Goal: Task Accomplishment & Management: Manage account settings

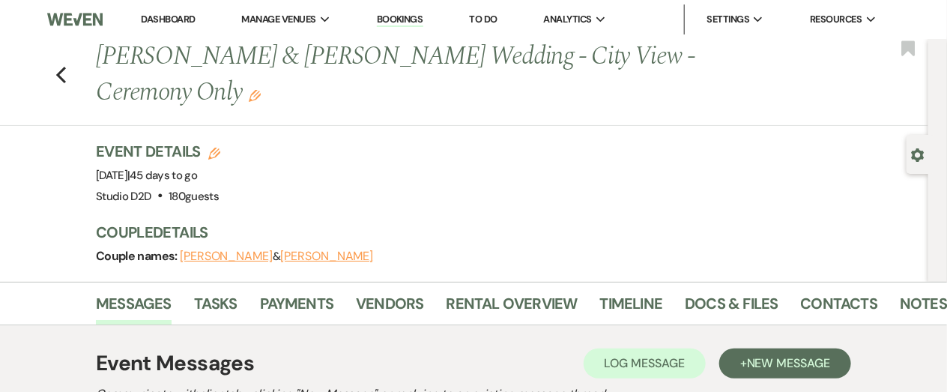
click at [404, 20] on link "Bookings" at bounding box center [400, 20] width 46 height 14
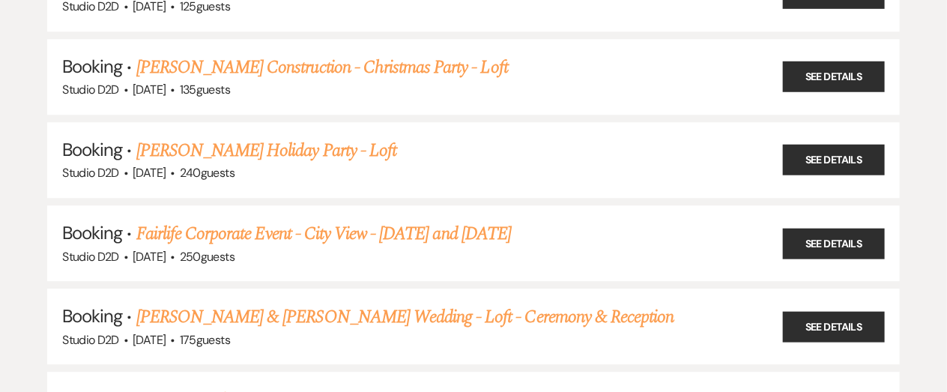
scroll to position [1484, 0]
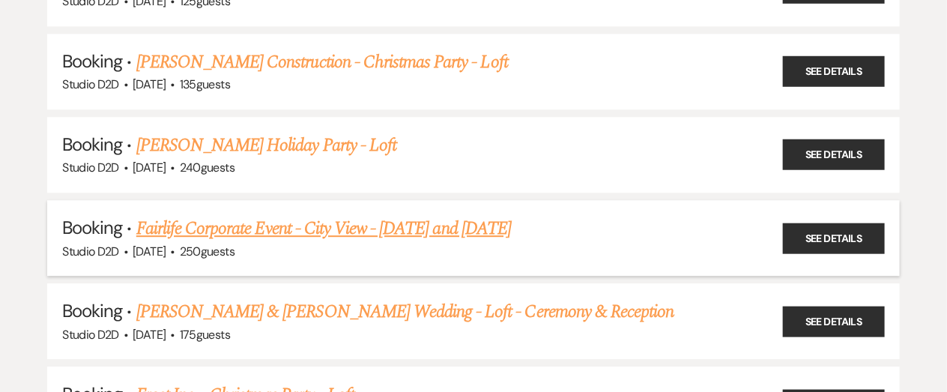
click at [351, 225] on link "Fairlife Corporate Event - City View - [DATE] and [DATE]" at bounding box center [323, 228] width 374 height 27
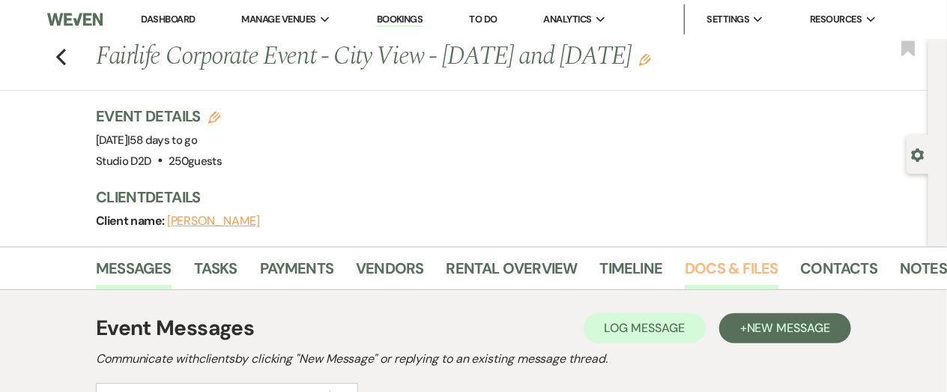
click at [705, 265] on link "Docs & Files" at bounding box center [731, 272] width 93 height 33
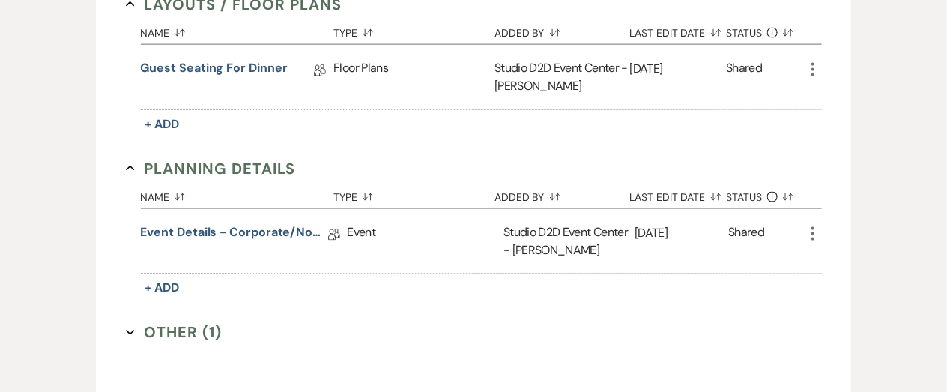
scroll to position [807, 0]
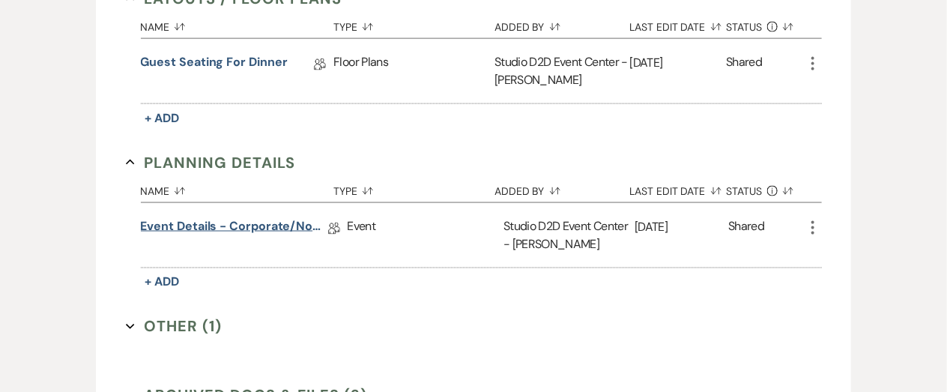
click at [281, 226] on link "Event Details - corporate/non-wedding" at bounding box center [234, 228] width 187 height 23
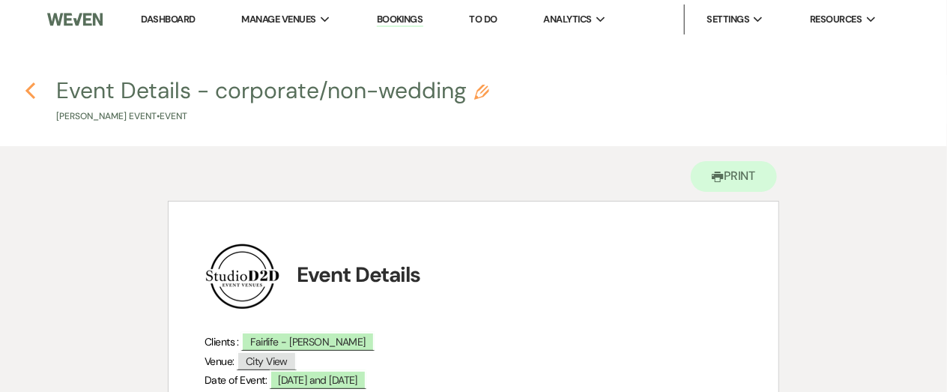
click at [28, 88] on use "button" at bounding box center [30, 90] width 10 height 16
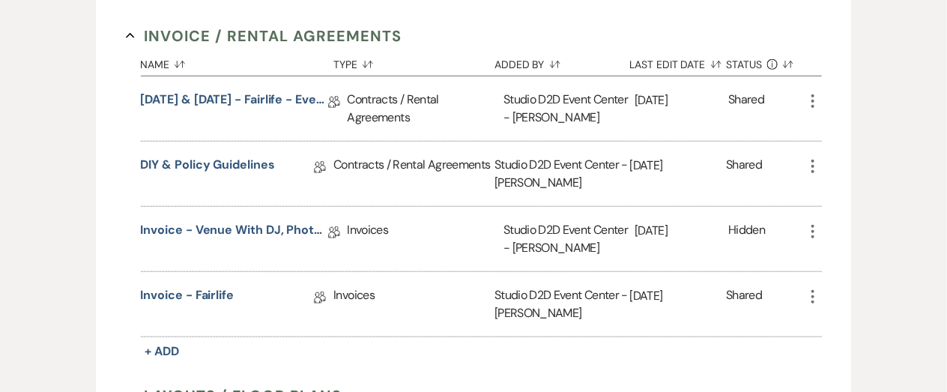
scroll to position [409, 0]
click at [279, 98] on link "[DATE] & [DATE] - Fairlife - Event Agreement" at bounding box center [234, 102] width 187 height 23
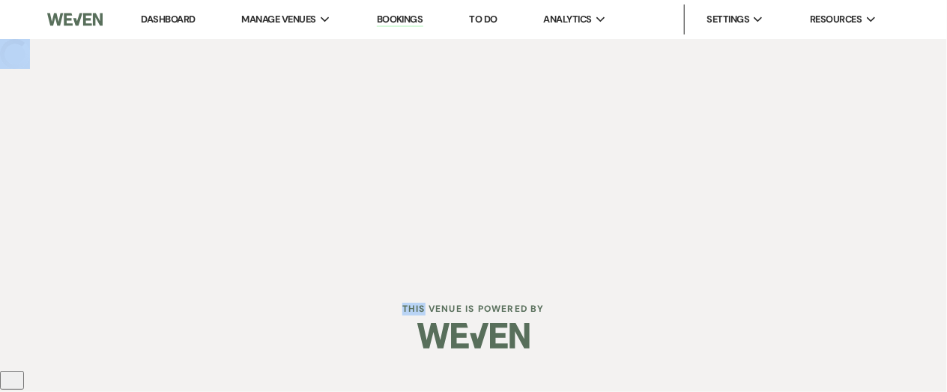
click at [279, 98] on div "Dashboard Manage Venues Expand Studio D2D Bookings To Do Analytics Expand Studi…" at bounding box center [473, 137] width 947 height 274
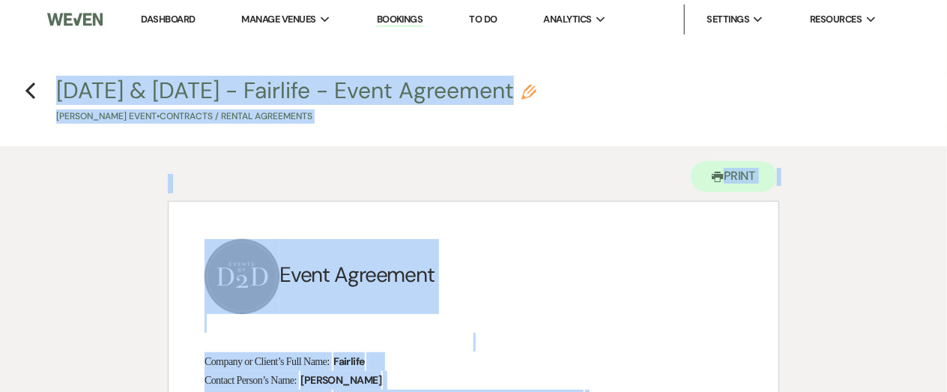
click at [481, 265] on h1 "﻿ ﻿ Event Agreement" at bounding box center [473, 276] width 538 height 75
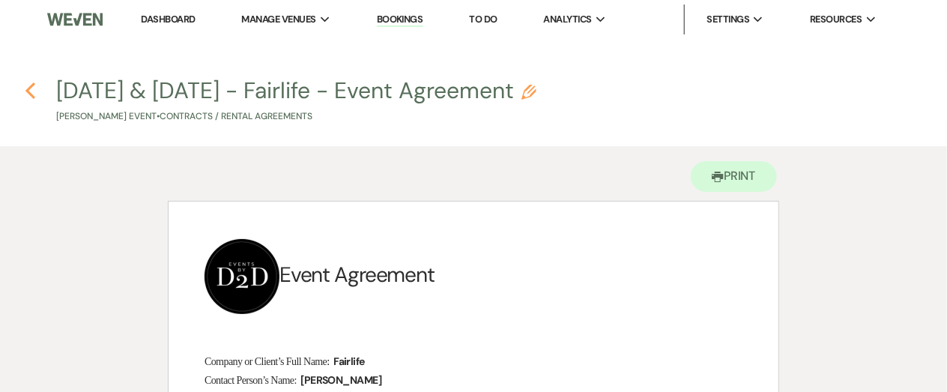
click at [28, 92] on icon "Previous" at bounding box center [30, 91] width 11 height 18
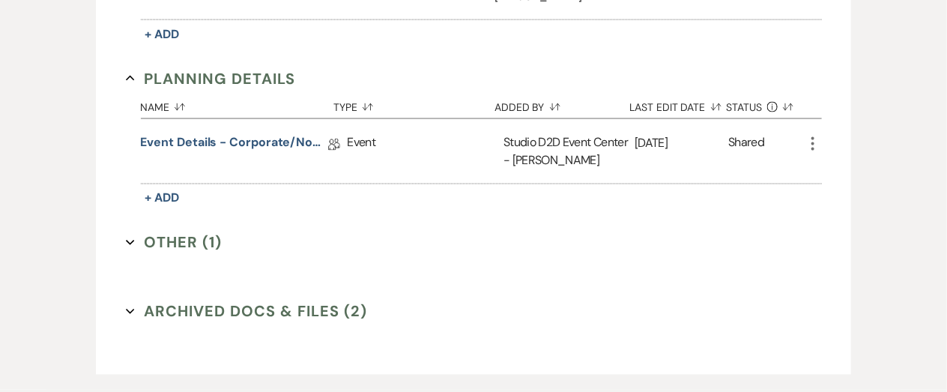
scroll to position [891, 0]
click at [245, 142] on link "Event Details - corporate/non-wedding" at bounding box center [234, 144] width 187 height 23
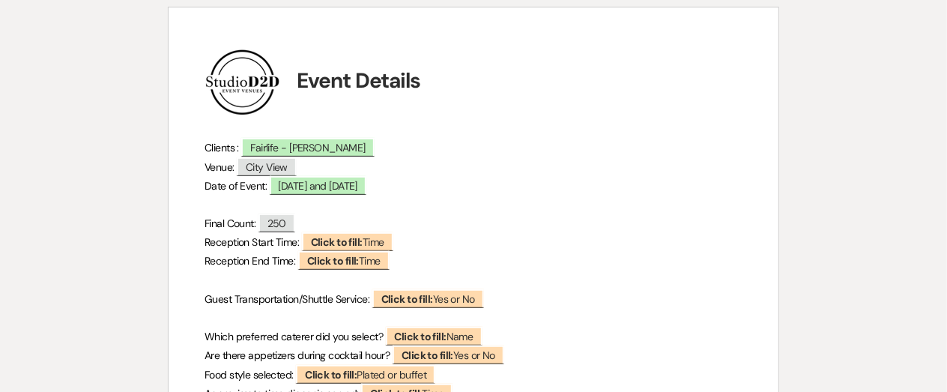
scroll to position [197, 0]
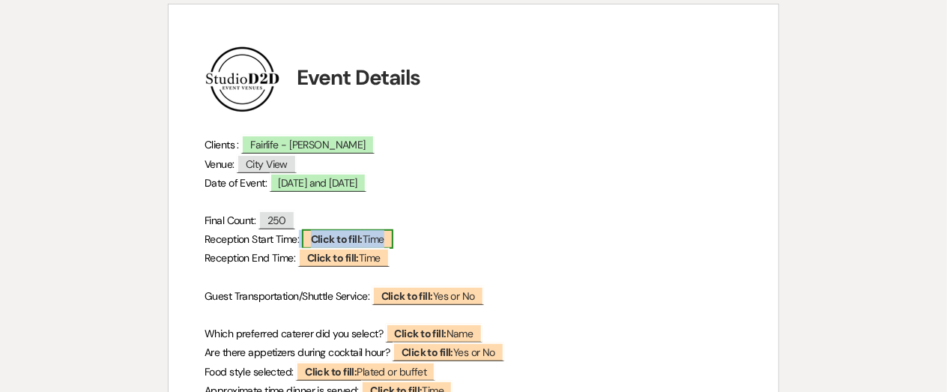
click at [343, 241] on b "Click to fill:" at bounding box center [337, 238] width 52 height 13
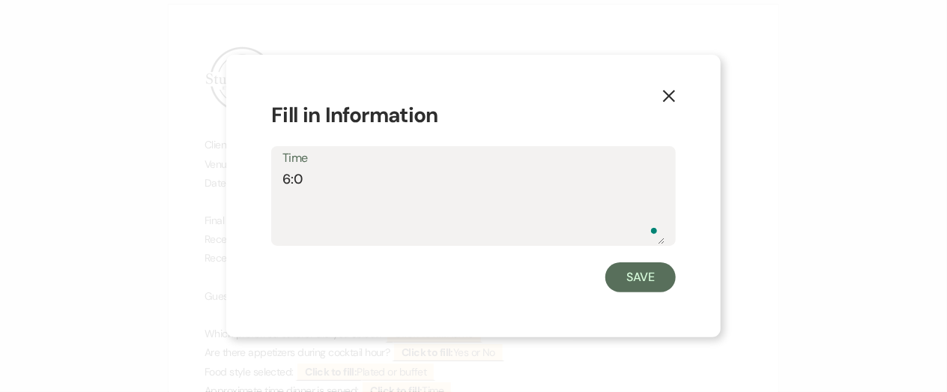
type textarea "6:00"
click at [661, 279] on button "Save" at bounding box center [640, 277] width 70 height 30
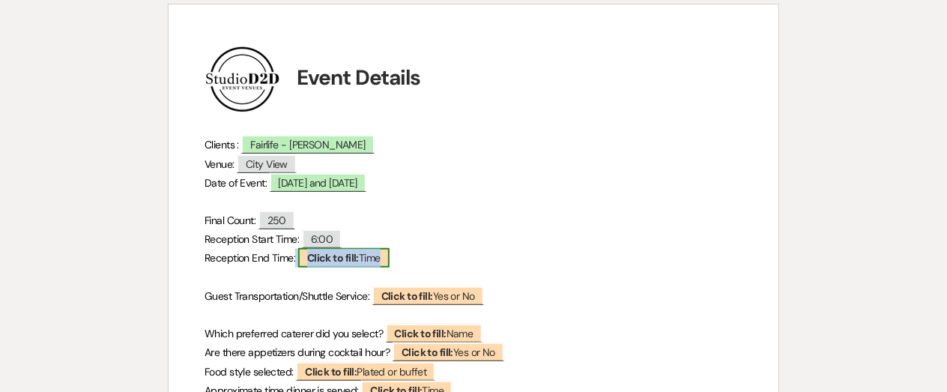
click at [381, 261] on span "Click to fill: Time" at bounding box center [343, 257] width 91 height 19
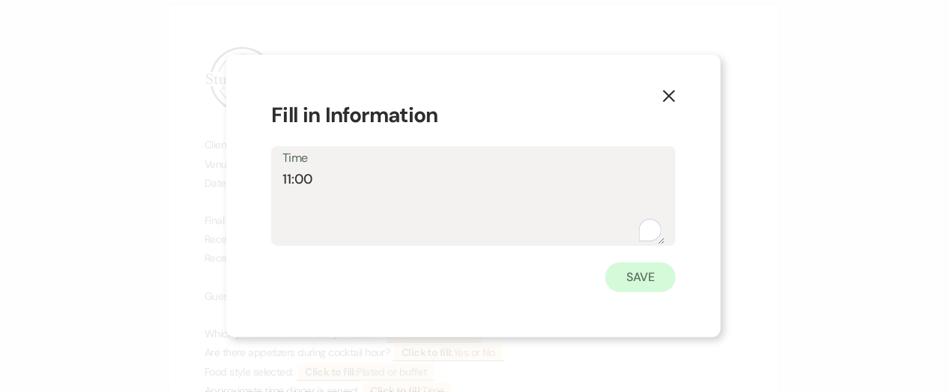
type textarea "11:00"
click at [622, 278] on button "Save" at bounding box center [640, 277] width 70 height 30
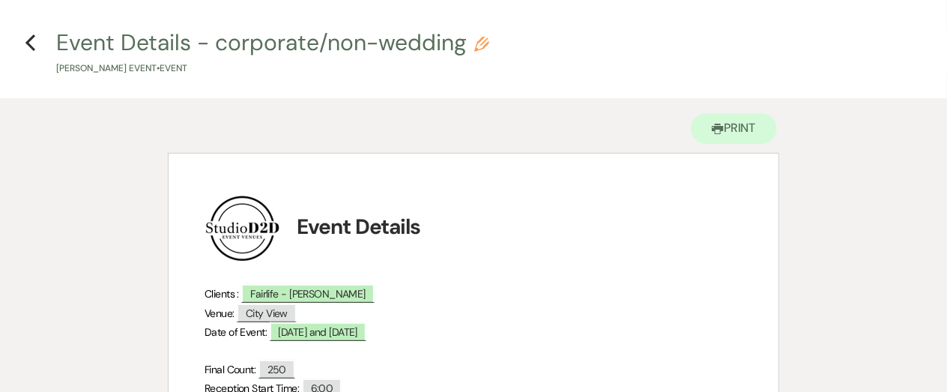
scroll to position [47, 0]
click at [30, 39] on use "button" at bounding box center [30, 43] width 10 height 16
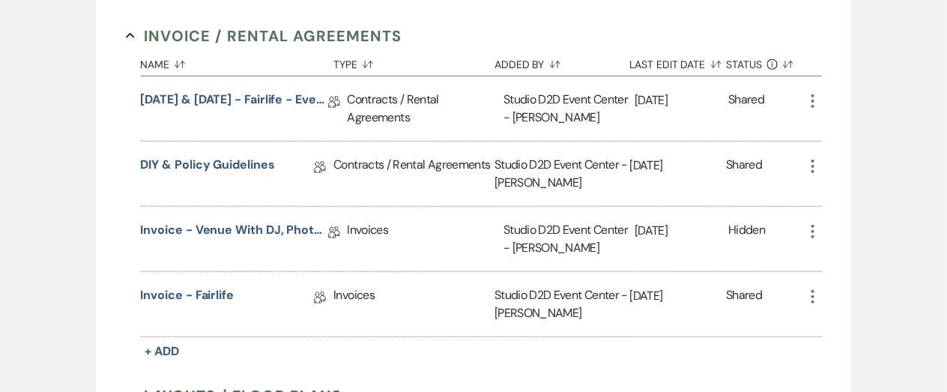
scroll to position [406, 0]
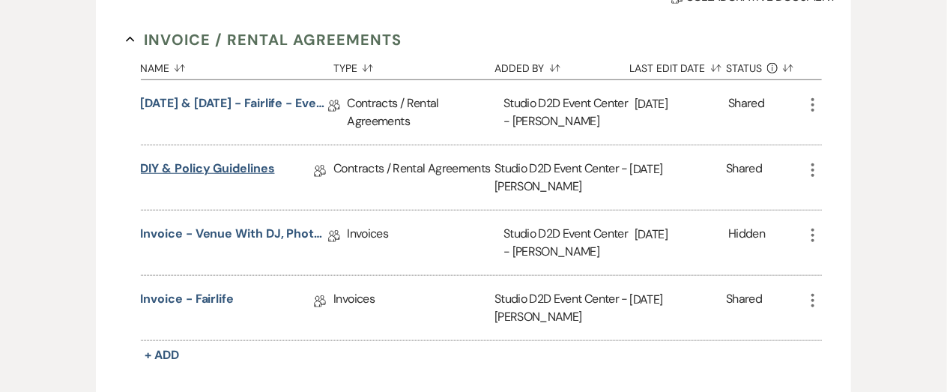
click at [237, 167] on link "DIY & Policy Guidelines" at bounding box center [208, 171] width 134 height 23
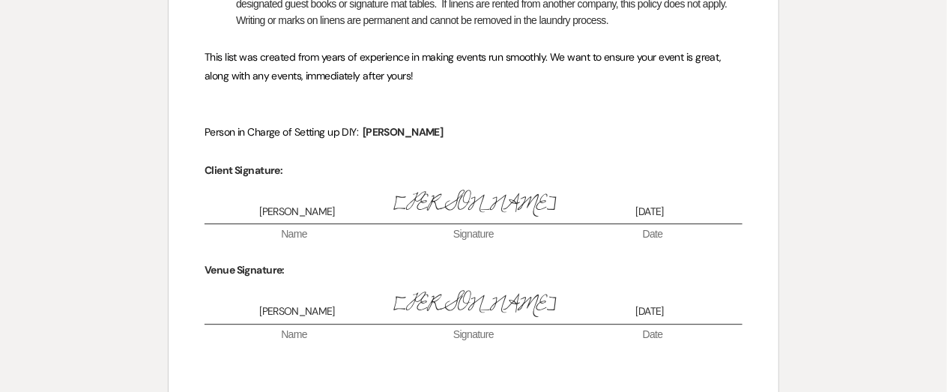
scroll to position [1402, 0]
